Goal: Task Accomplishment & Management: Manage account settings

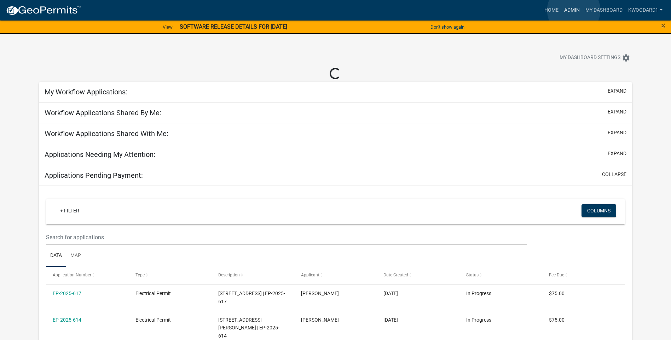
click at [574, 10] on link "Admin" at bounding box center [571, 10] width 21 height 13
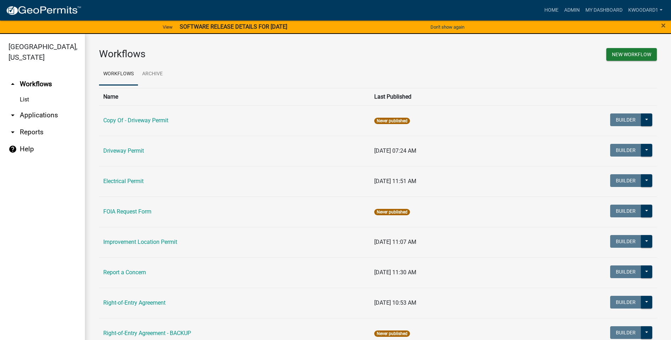
click at [35, 113] on link "arrow_drop_down Applications" at bounding box center [42, 115] width 85 height 17
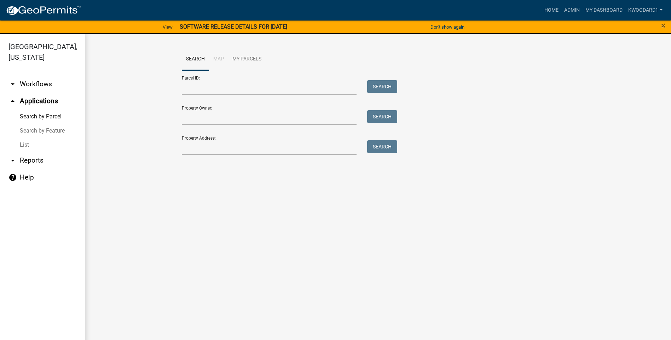
click at [25, 145] on link "List" at bounding box center [42, 145] width 85 height 14
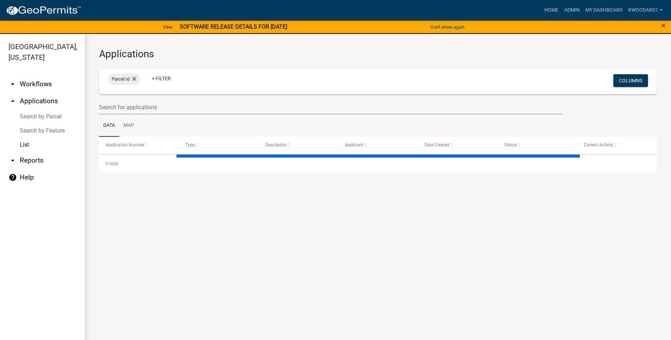
select select "3: 100"
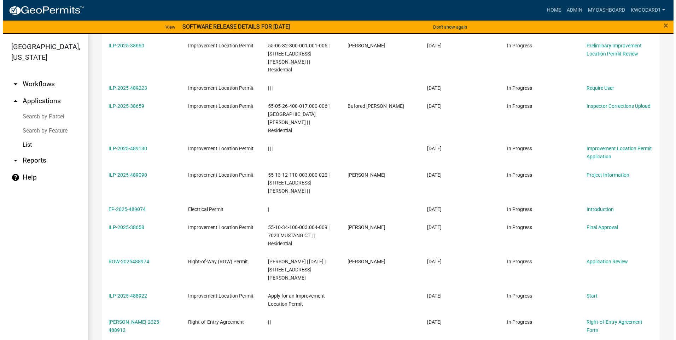
scroll to position [248, 0]
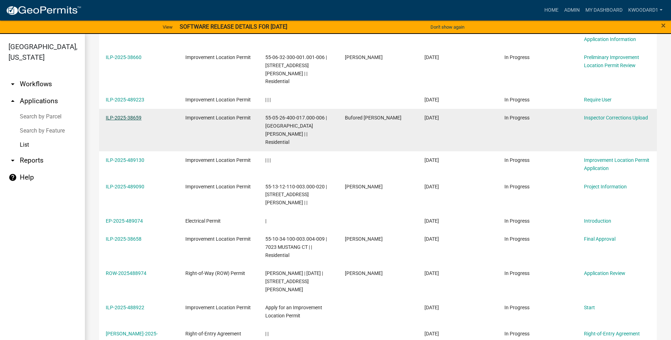
click at [134, 115] on link "ILP-2025-38659" at bounding box center [124, 118] width 36 height 6
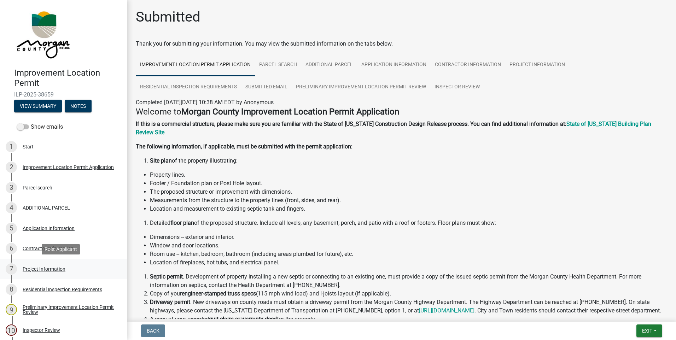
click at [57, 268] on div "Project Information" at bounding box center [44, 269] width 43 height 5
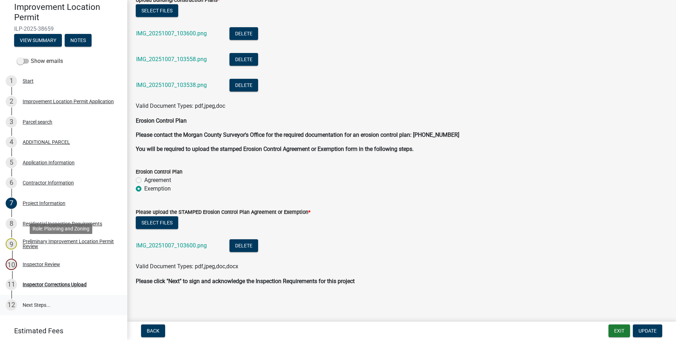
scroll to position [71, 0]
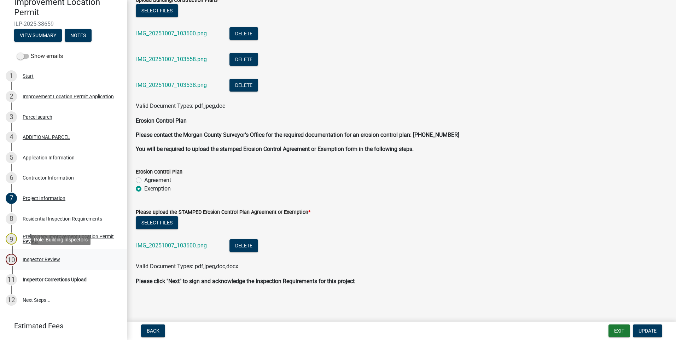
click at [36, 260] on div "Inspector Review" at bounding box center [41, 259] width 37 height 5
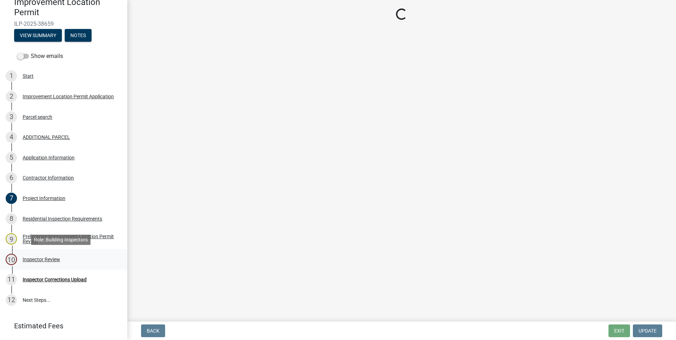
scroll to position [0, 0]
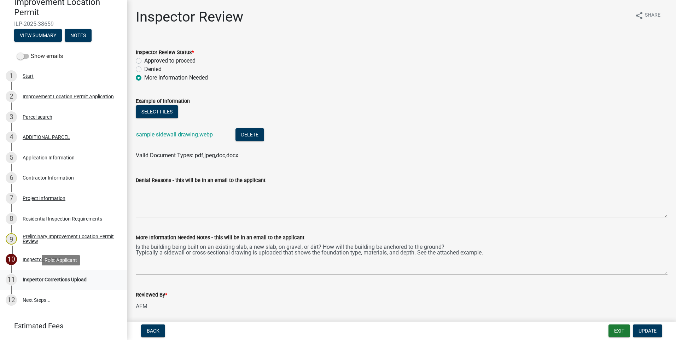
click at [40, 280] on div "Inspector Corrections Upload" at bounding box center [55, 279] width 64 height 5
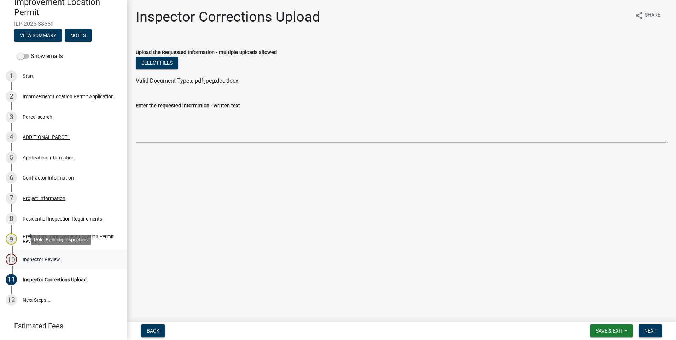
click at [39, 261] on div "Inspector Review" at bounding box center [41, 259] width 37 height 5
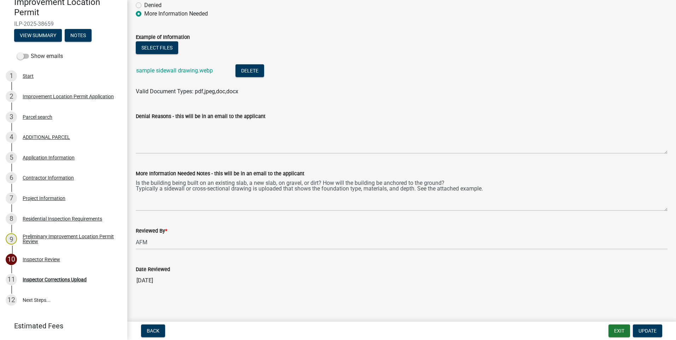
scroll to position [66, 0]
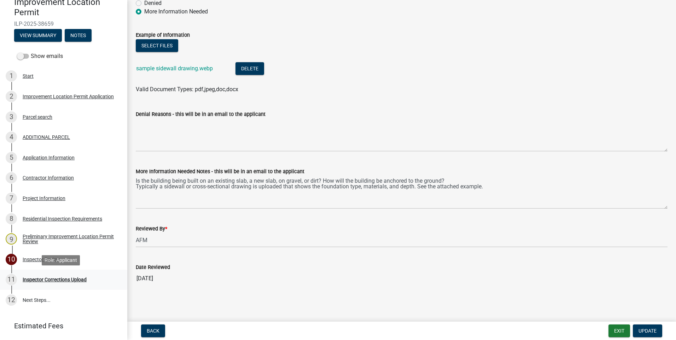
click at [54, 280] on div "Inspector Corrections Upload" at bounding box center [55, 279] width 64 height 5
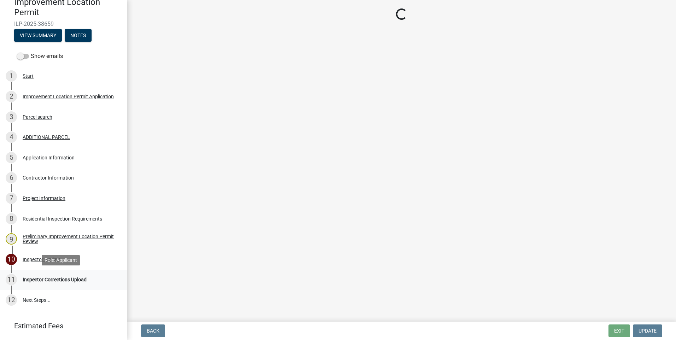
scroll to position [0, 0]
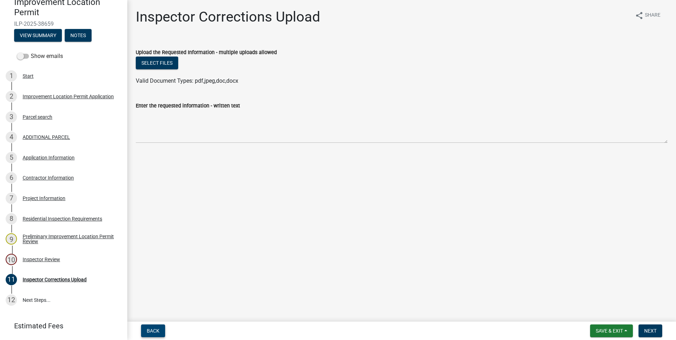
click at [156, 333] on span "Back" at bounding box center [153, 331] width 13 height 6
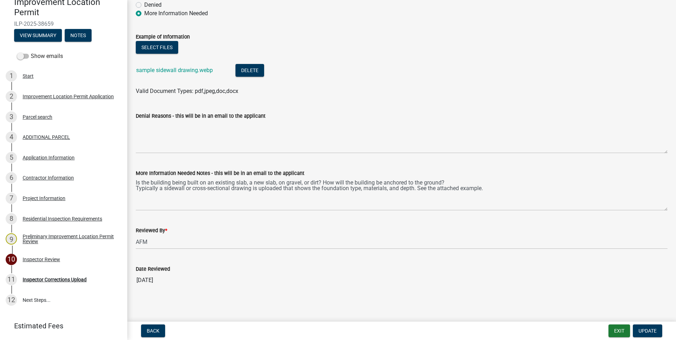
scroll to position [66, 0]
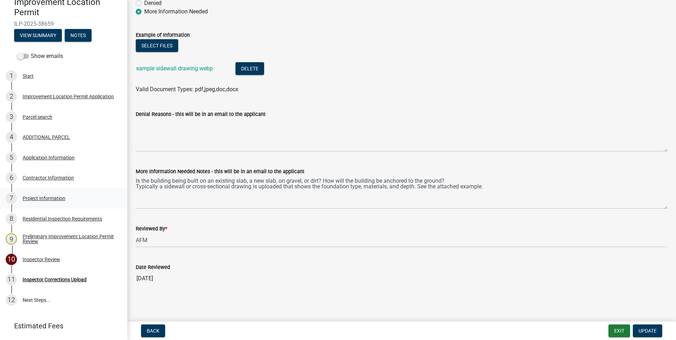
click at [56, 199] on div "Project Information" at bounding box center [44, 198] width 43 height 5
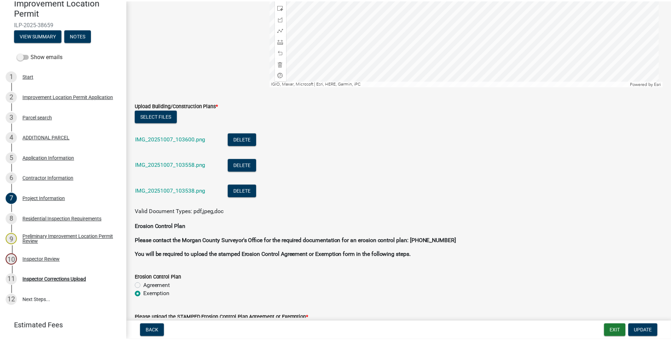
scroll to position [1383, 0]
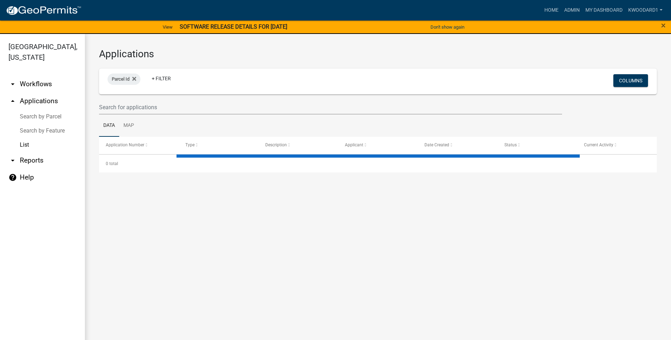
select select "3: 100"
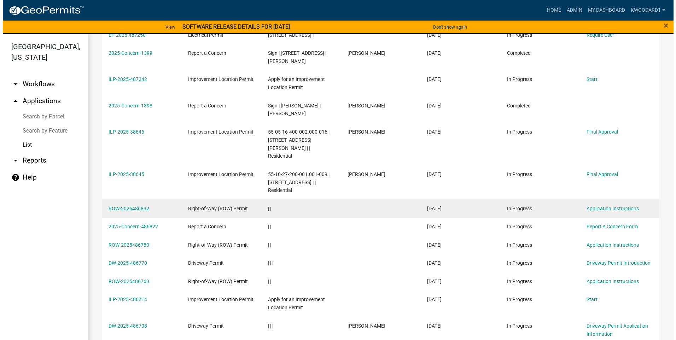
scroll to position [2193, 0]
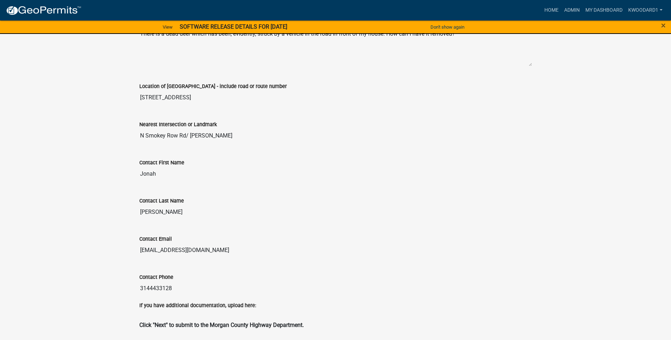
scroll to position [210, 0]
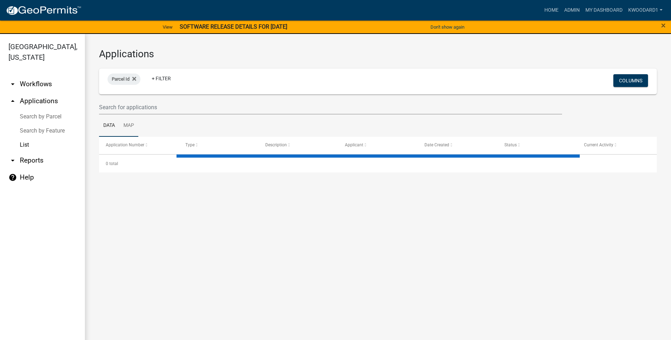
select select "3: 100"
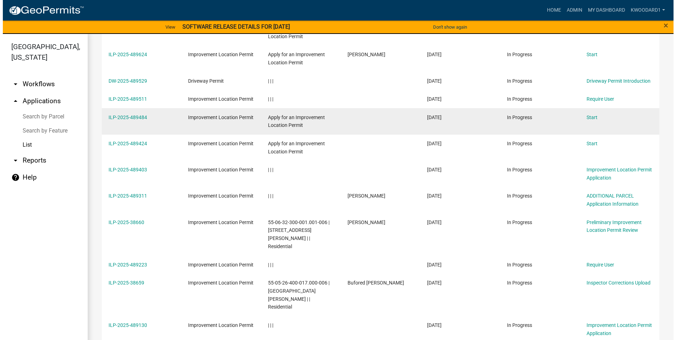
scroll to position [141, 0]
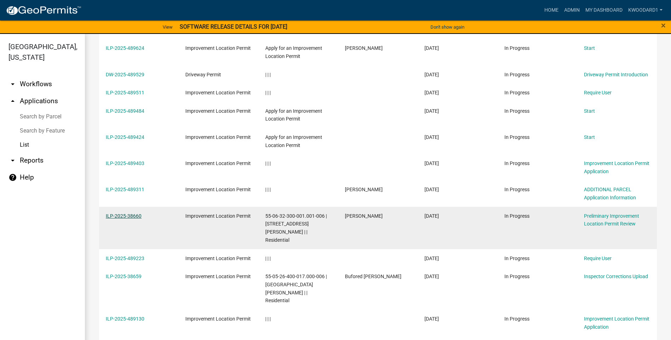
click at [138, 214] on link "ILP-2025-38660" at bounding box center [124, 216] width 36 height 6
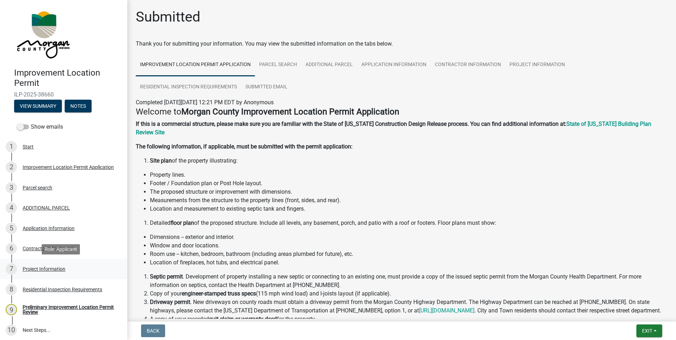
click at [47, 268] on div "Project Information" at bounding box center [44, 269] width 43 height 5
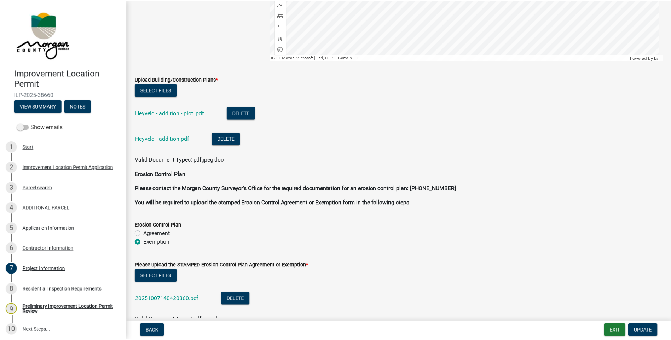
scroll to position [1874, 0]
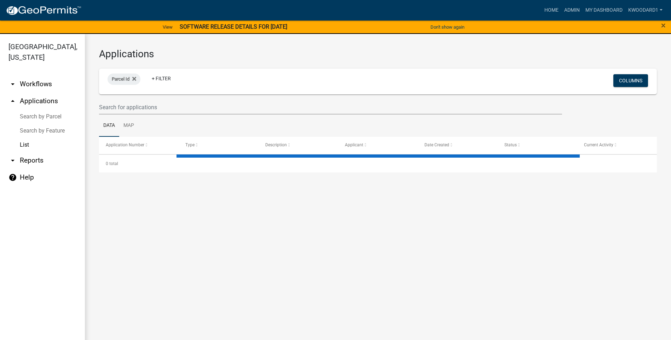
select select "3: 100"
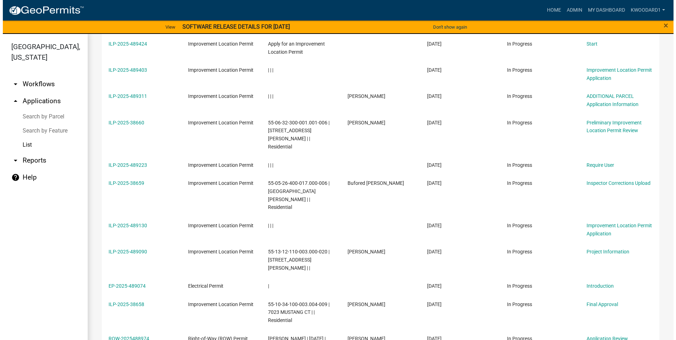
scroll to position [248, 0]
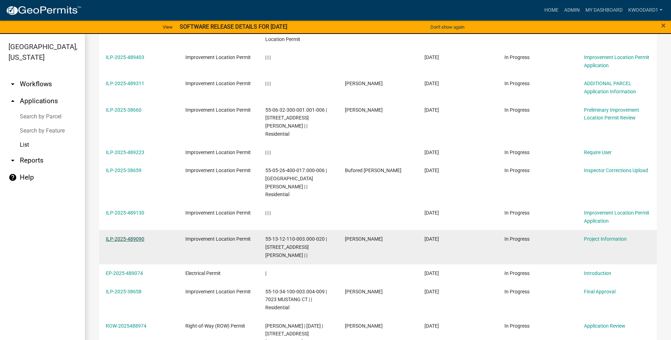
click at [117, 236] on link "ILP-2025-489090" at bounding box center [125, 239] width 39 height 6
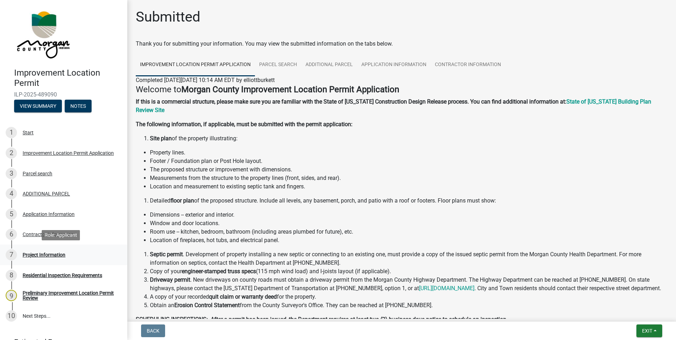
click at [49, 253] on div "Project Information" at bounding box center [44, 255] width 43 height 5
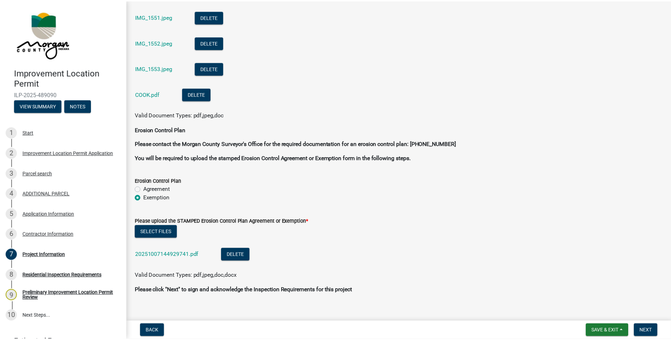
scroll to position [1735, 0]
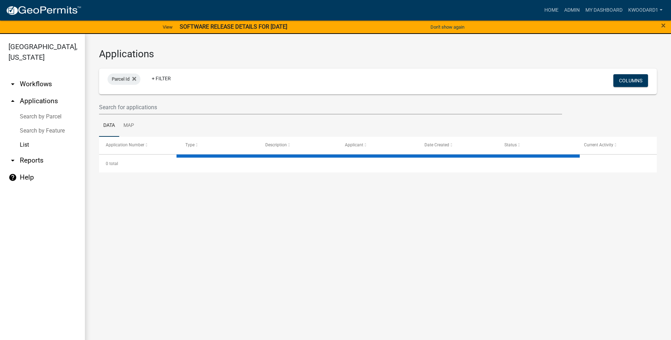
select select "3: 100"
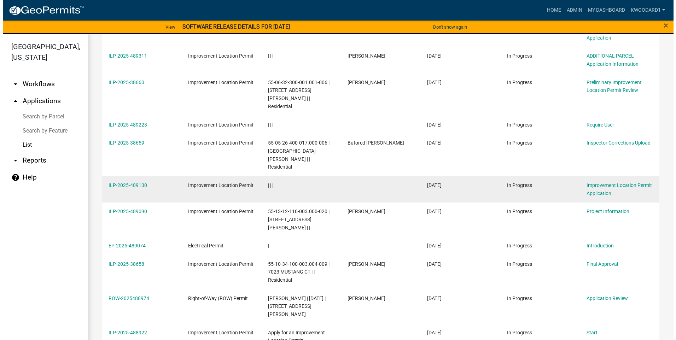
scroll to position [389, 0]
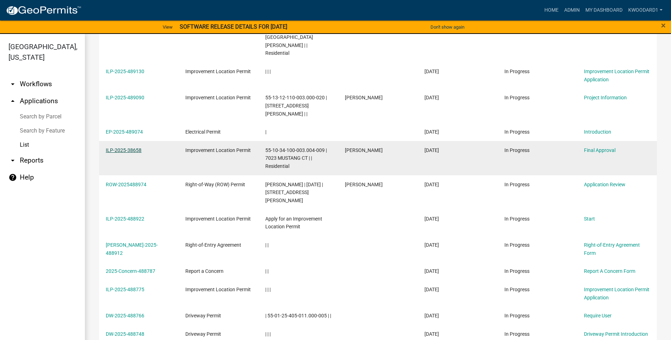
click at [111, 147] on link "ILP-2025-38658" at bounding box center [124, 150] width 36 height 6
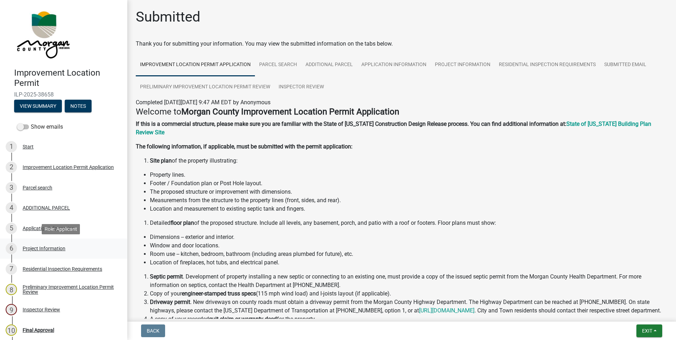
click at [58, 247] on div "Project Information" at bounding box center [44, 248] width 43 height 5
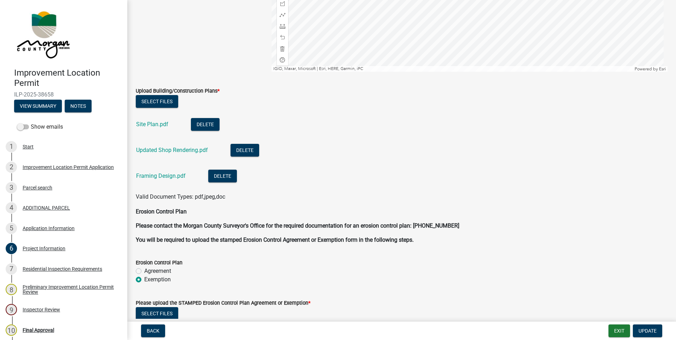
scroll to position [1647, 0]
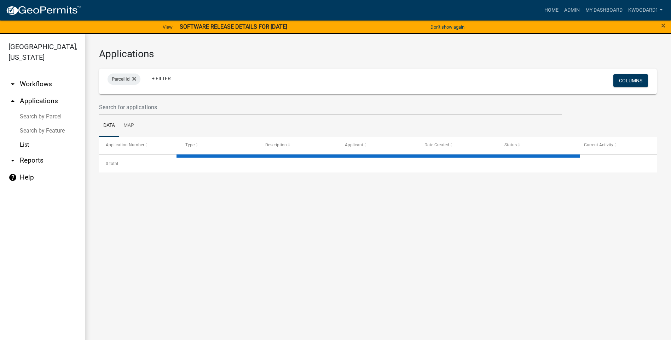
select select "3: 100"
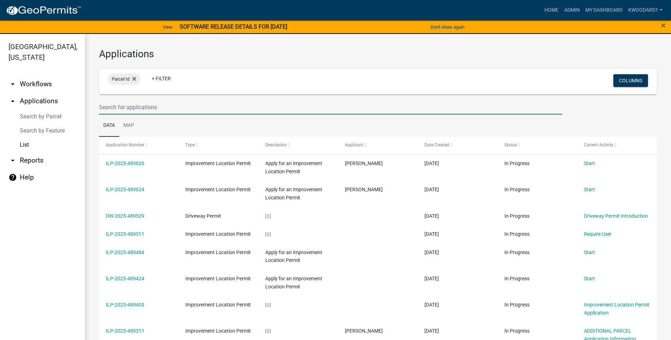
click at [110, 106] on input "text" at bounding box center [330, 107] width 463 height 15
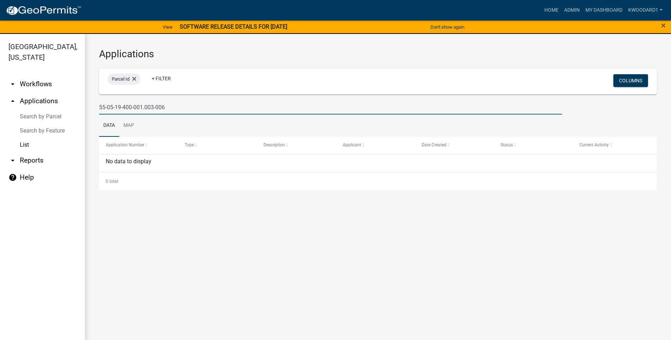
drag, startPoint x: 162, startPoint y: 108, endPoint x: 73, endPoint y: 104, distance: 89.2
click at [73, 104] on div "[GEOGRAPHIC_DATA], [US_STATE] arrow_drop_down Workflows List arrow_drop_up Appl…" at bounding box center [335, 191] width 671 height 315
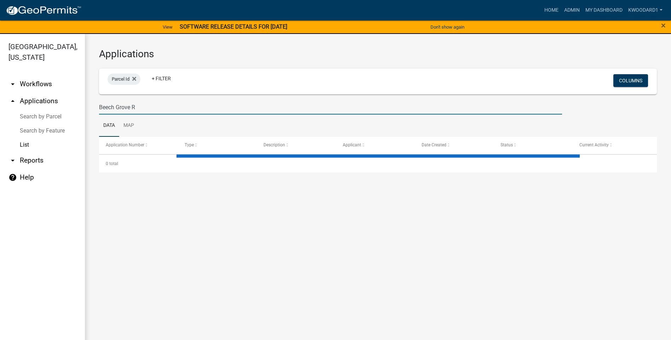
type input "[GEOGRAPHIC_DATA]"
select select "3: 100"
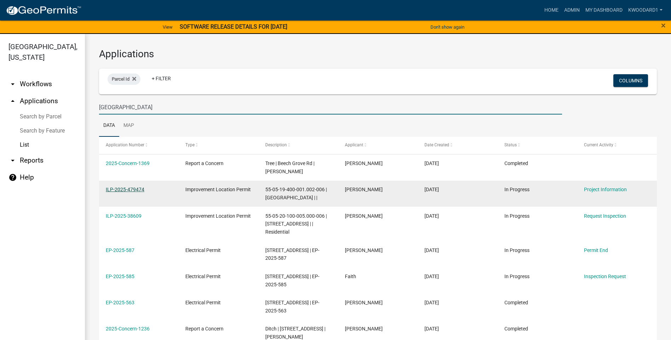
type input "[GEOGRAPHIC_DATA]"
click at [126, 192] on link "ILP-2025-479474" at bounding box center [125, 190] width 39 height 6
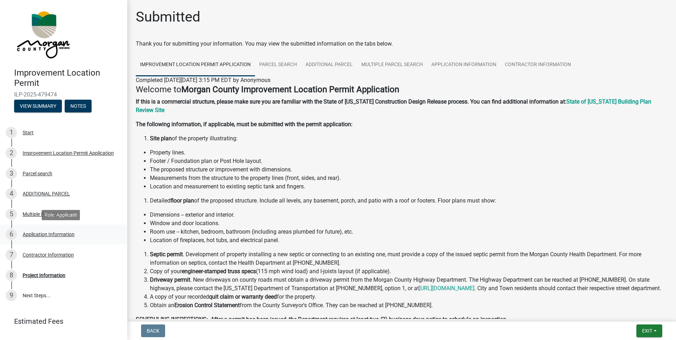
click at [32, 237] on div "Application Information" at bounding box center [49, 234] width 52 height 5
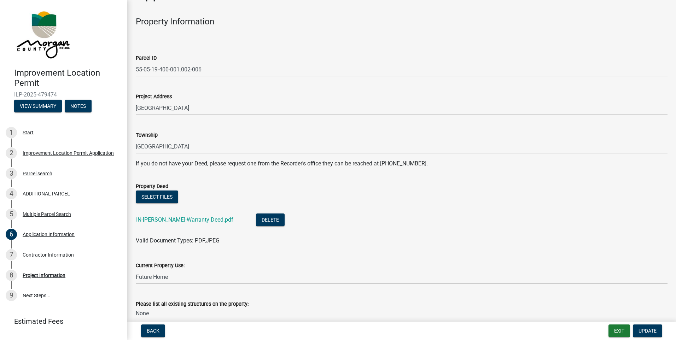
scroll to position [35, 0]
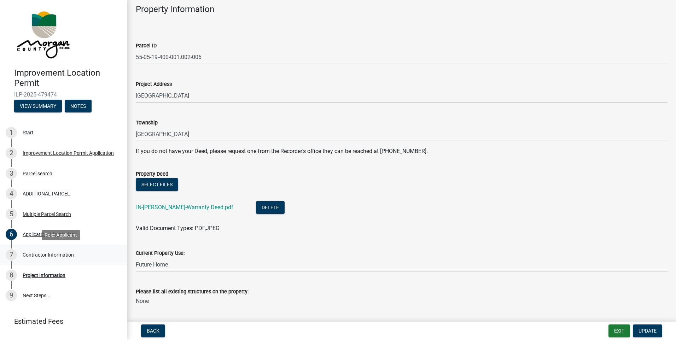
click at [41, 256] on div "Contractor Information" at bounding box center [48, 255] width 51 height 5
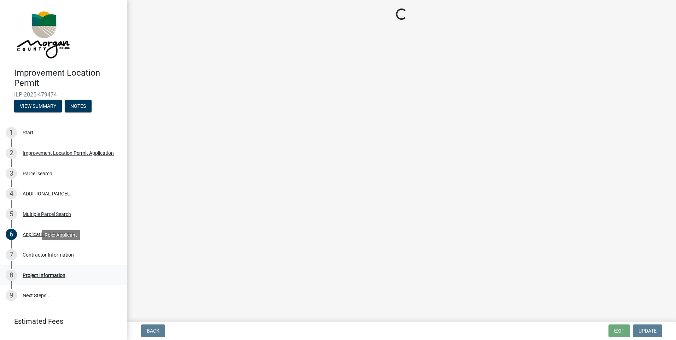
scroll to position [0, 0]
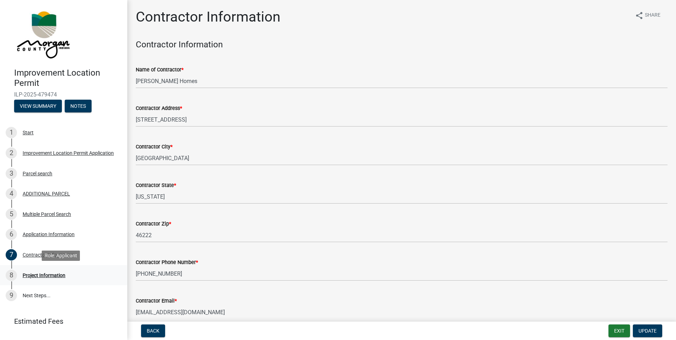
click at [39, 276] on div "Project Information" at bounding box center [44, 275] width 43 height 5
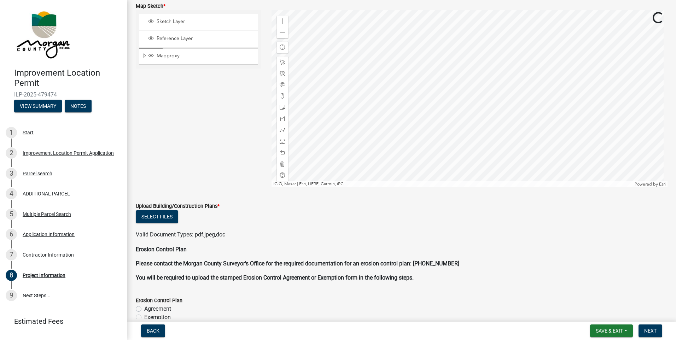
scroll to position [1279, 0]
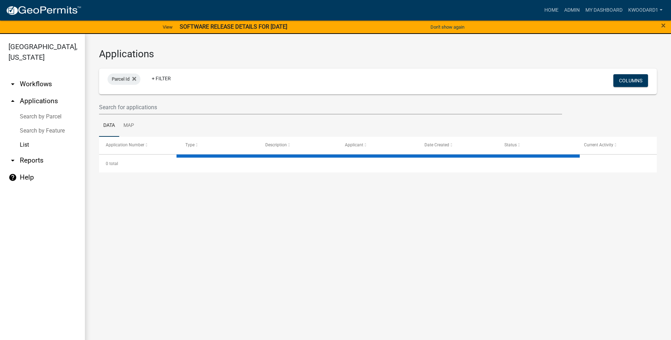
select select "3: 100"
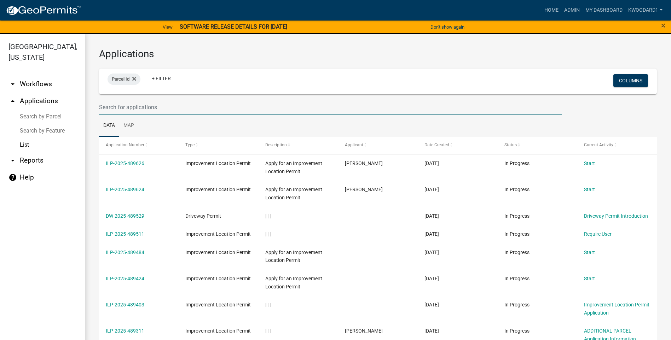
click at [107, 104] on input "text" at bounding box center [330, 107] width 463 height 15
type input "K"
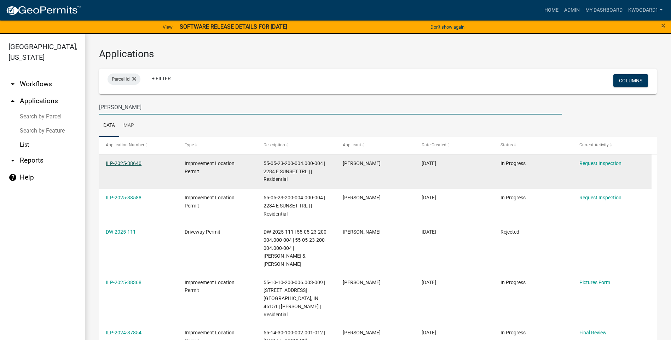
type input "[PERSON_NAME]"
click at [118, 162] on link "ILP-2025-38640" at bounding box center [124, 164] width 36 height 6
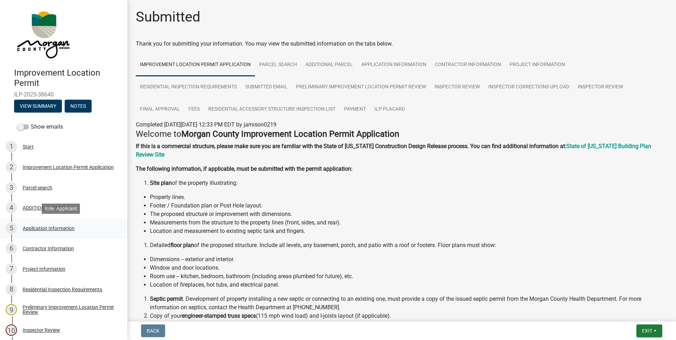
click at [64, 226] on div "Application Information" at bounding box center [49, 228] width 52 height 5
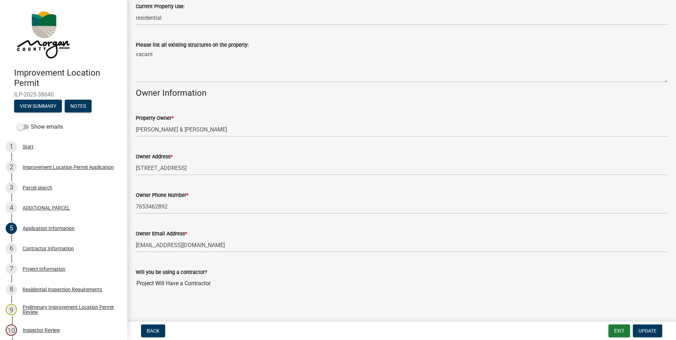
scroll to position [283, 0]
click at [28, 249] on div "Contractor Information" at bounding box center [48, 248] width 51 height 5
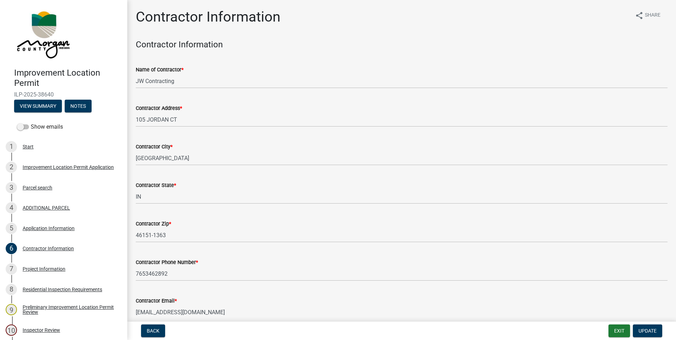
scroll to position [34, 0]
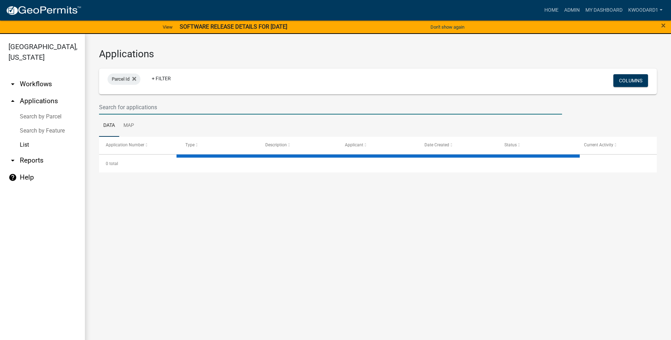
select select "3: 100"
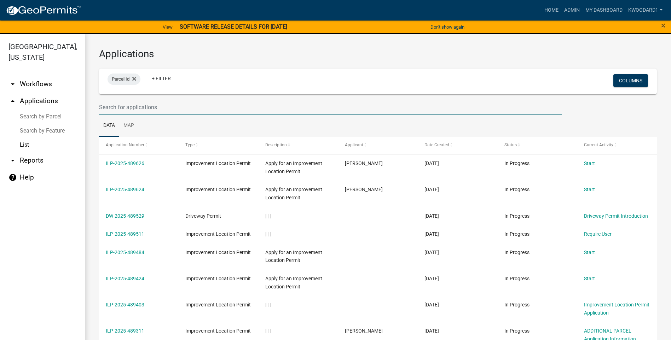
click at [128, 105] on input "text" at bounding box center [330, 107] width 463 height 15
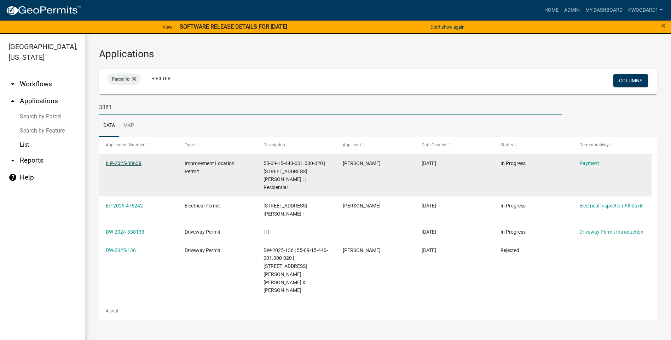
type input "3381"
click at [121, 161] on link "ILP-2025-38638" at bounding box center [124, 164] width 36 height 6
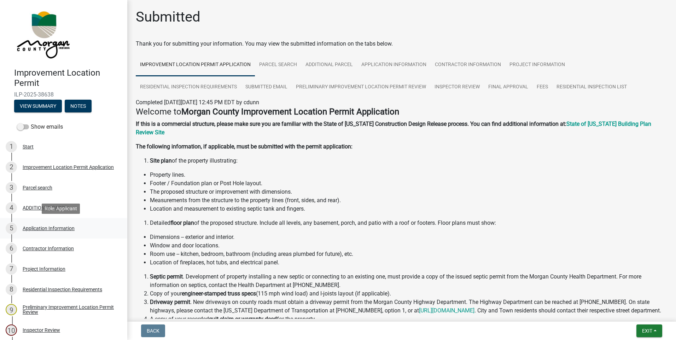
click at [47, 227] on div "Application Information" at bounding box center [49, 228] width 52 height 5
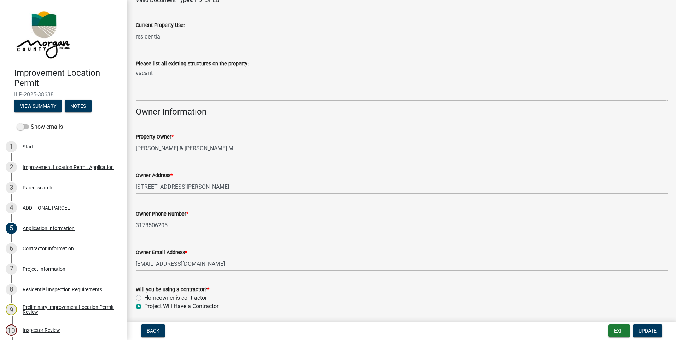
scroll to position [283, 0]
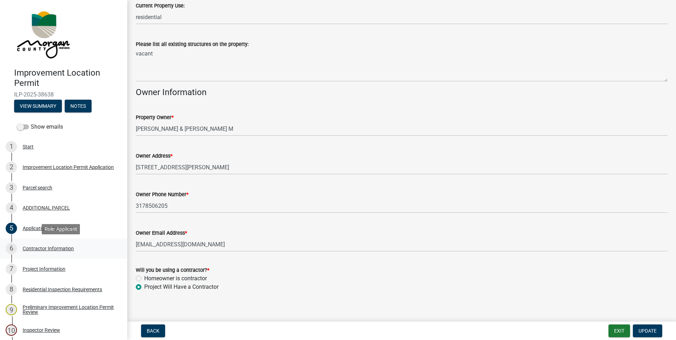
click at [39, 247] on div "Contractor Information" at bounding box center [48, 248] width 51 height 5
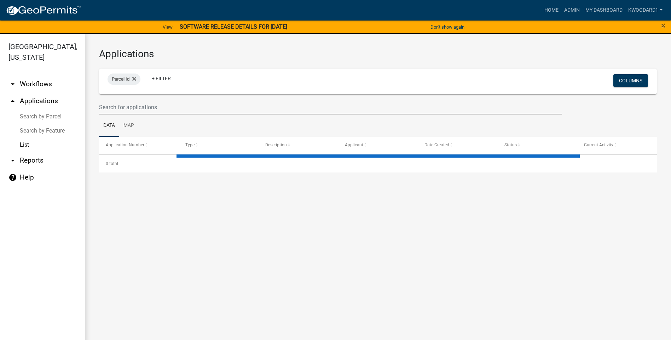
select select "3: 100"
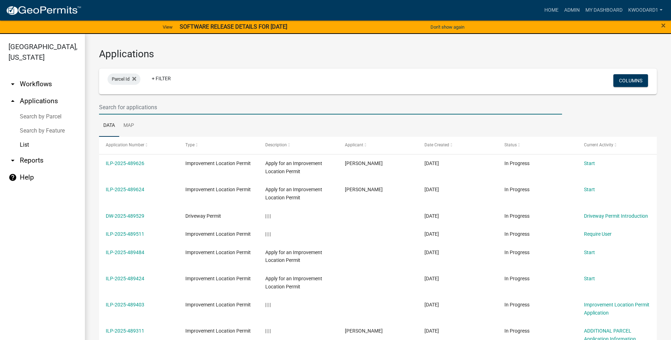
click at [111, 107] on input "text" at bounding box center [330, 107] width 463 height 15
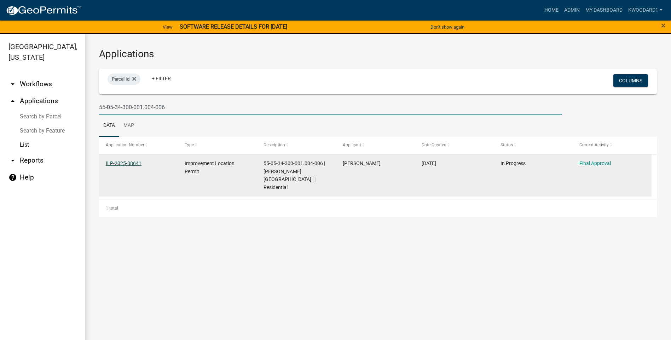
type input "55-05-34-300-001.004-006"
click at [128, 161] on link "ILP-2025-38641" at bounding box center [124, 164] width 36 height 6
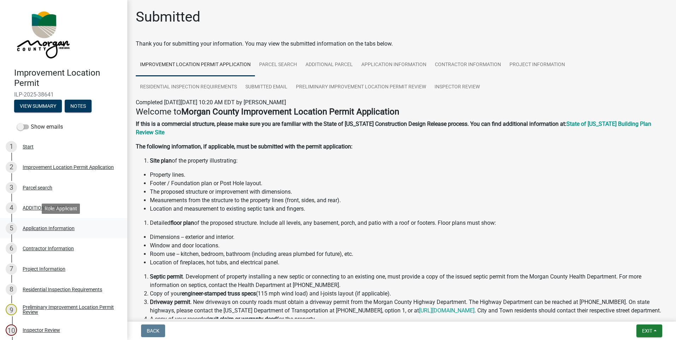
click at [54, 228] on div "Application Information" at bounding box center [49, 228] width 52 height 5
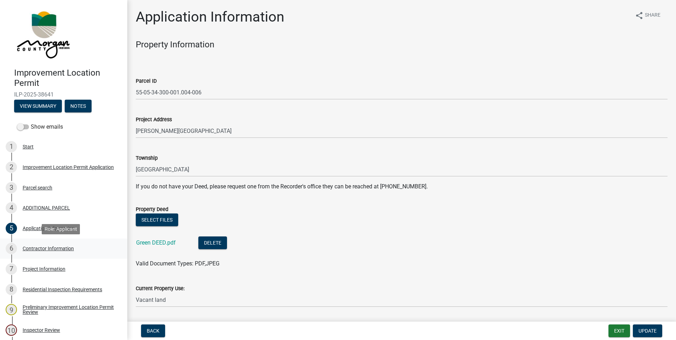
click at [61, 246] on div "Contractor Information" at bounding box center [48, 248] width 51 height 5
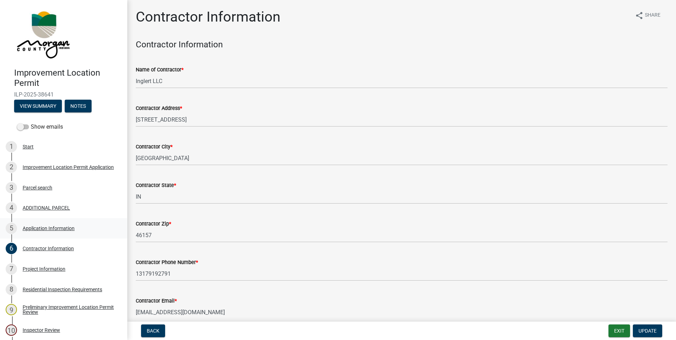
click at [28, 228] on div "Application Information" at bounding box center [49, 228] width 52 height 5
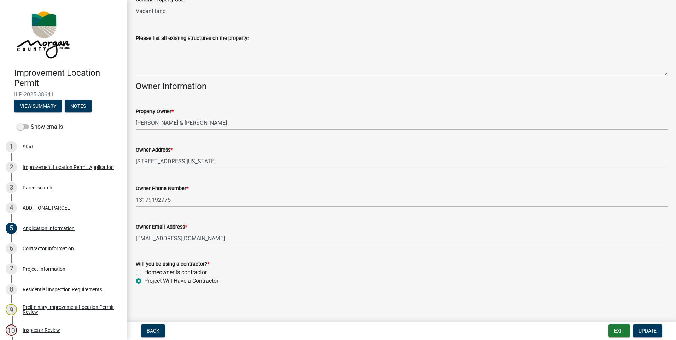
scroll to position [289, 0]
click at [45, 247] on div "Contractor Information" at bounding box center [48, 248] width 51 height 5
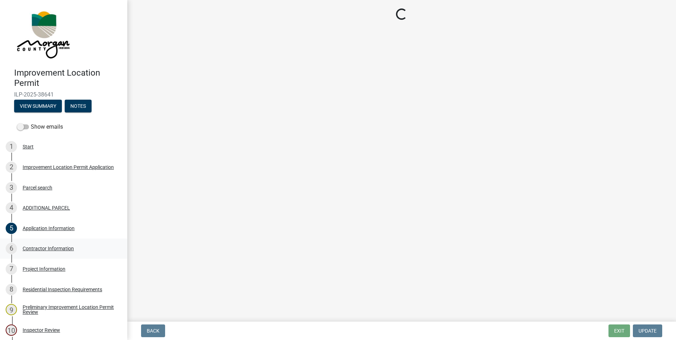
scroll to position [0, 0]
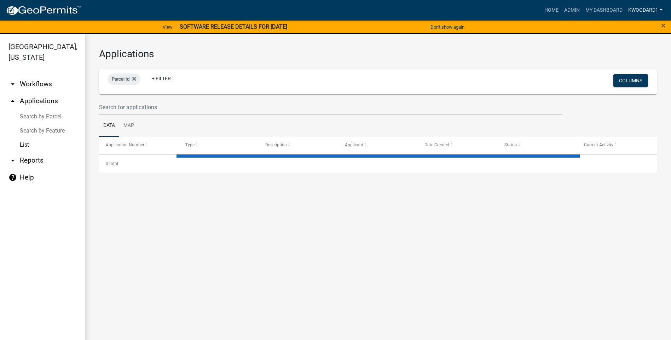
select select "3: 100"
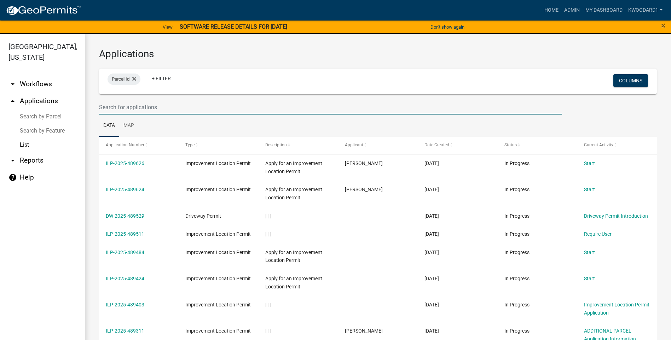
click at [144, 108] on input "text" at bounding box center [330, 107] width 463 height 15
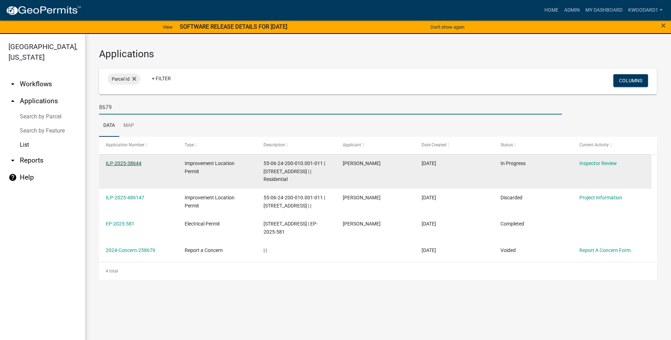
type input "8679"
click at [109, 163] on link "ILP-2025-38644" at bounding box center [124, 164] width 36 height 6
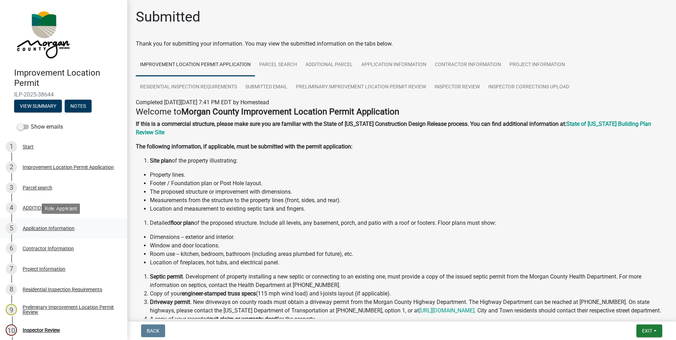
click at [43, 229] on div "Application Information" at bounding box center [49, 228] width 52 height 5
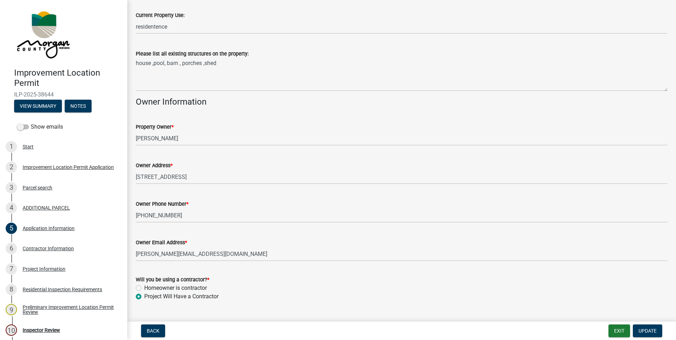
scroll to position [263, 0]
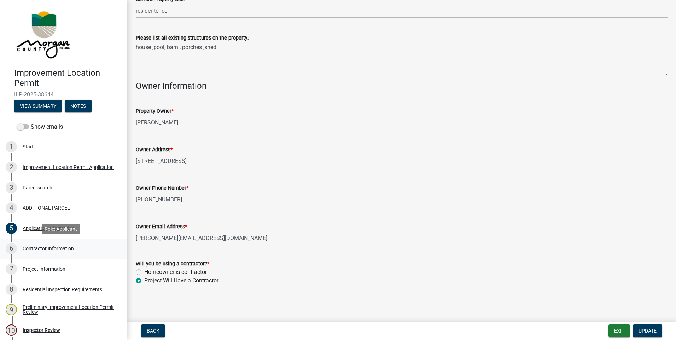
click at [29, 246] on div "Contractor Information" at bounding box center [48, 248] width 51 height 5
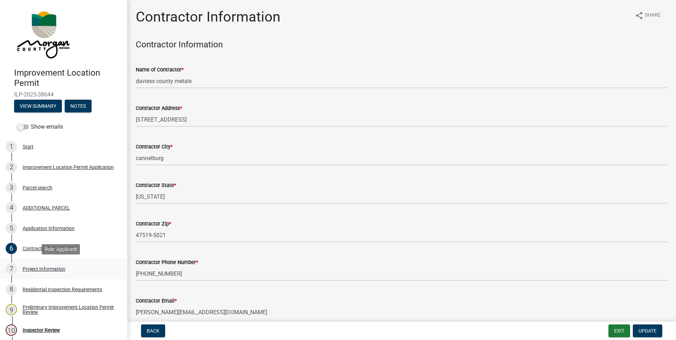
click at [34, 269] on div "Project Information" at bounding box center [44, 269] width 43 height 5
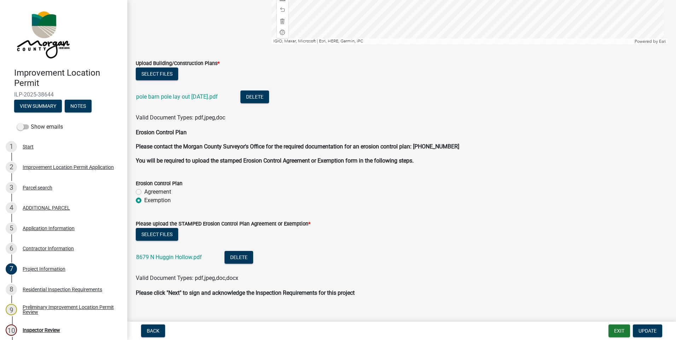
scroll to position [1595, 0]
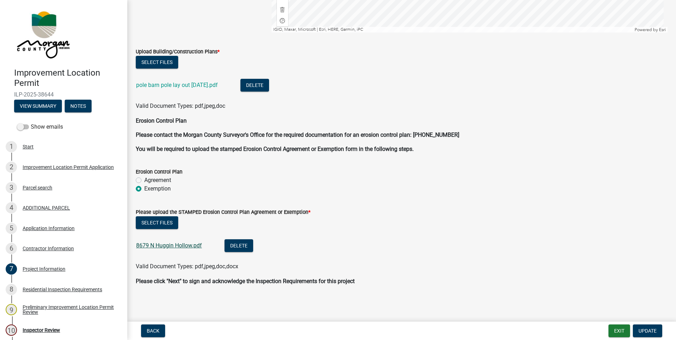
click at [193, 245] on link "8679 N Huggin Hollow.pdf" at bounding box center [169, 245] width 66 height 7
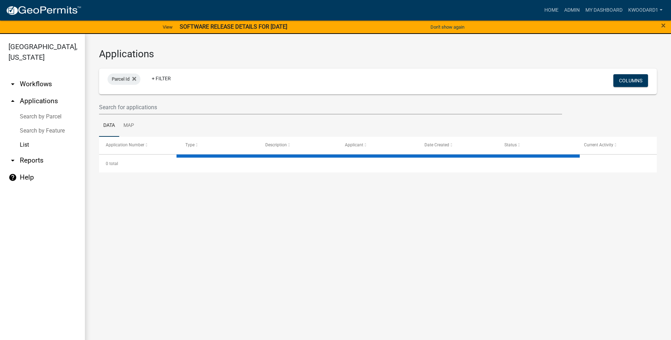
select select "3: 100"
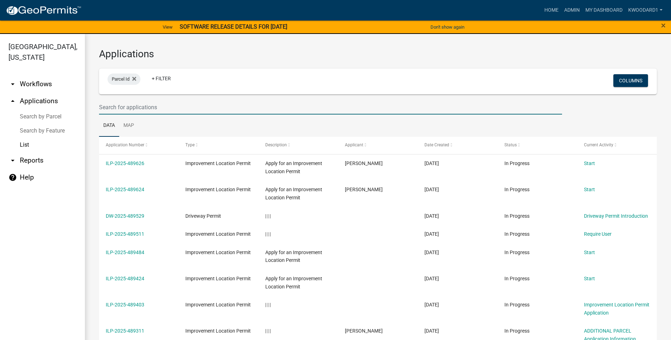
click at [149, 109] on input "text" at bounding box center [330, 107] width 463 height 15
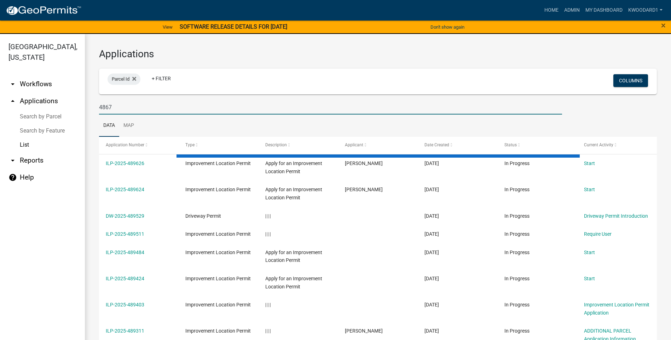
type input "4867"
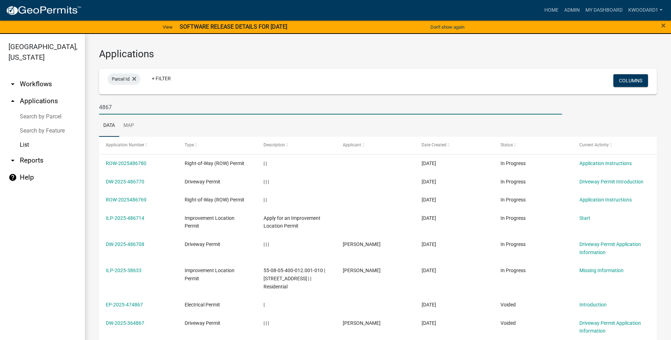
click at [124, 105] on input "4867" at bounding box center [330, 107] width 463 height 15
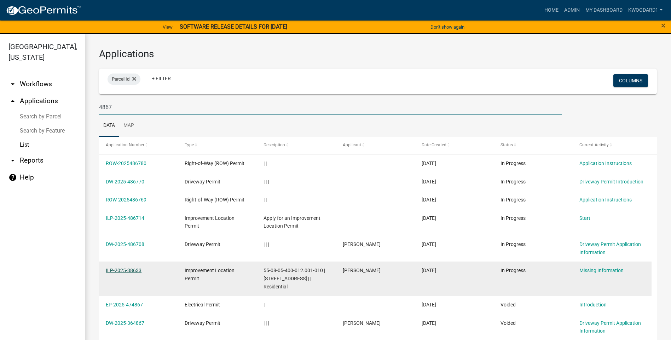
click at [122, 270] on link "ILP-2025-38633" at bounding box center [124, 271] width 36 height 6
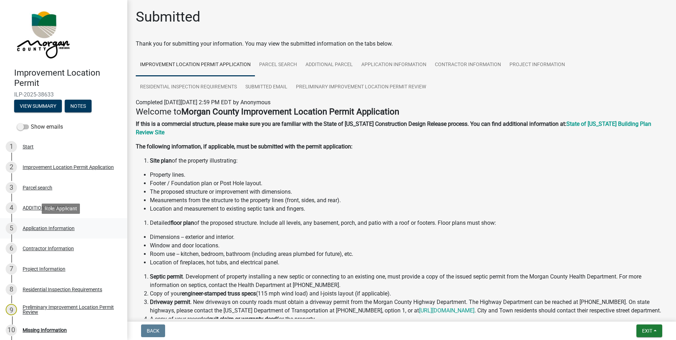
click at [43, 228] on div "Application Information" at bounding box center [49, 228] width 52 height 5
